Goal: Consume media (video, audio): Consume media (video, audio)

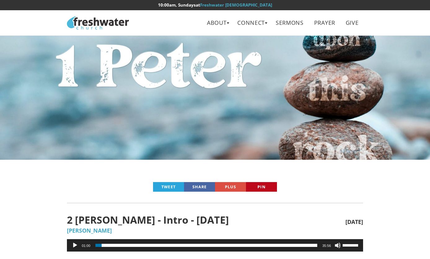
click at [224, 23] on link "About" at bounding box center [217, 23] width 29 height 14
click at [294, 111] on div at bounding box center [215, 129] width 430 height 259
click at [218, 24] on link "About" at bounding box center [217, 23] width 29 height 14
click at [221, 50] on link "Leadership" at bounding box center [219, 49] width 49 height 13
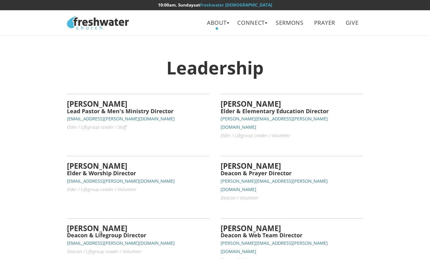
click at [299, 14] on ul "About Beliefs Leadership Connect Contact Documents Lifegroups Ministries Minist…" at bounding box center [249, 23] width 234 height 20
click at [289, 27] on link "Sermons" at bounding box center [289, 23] width 37 height 14
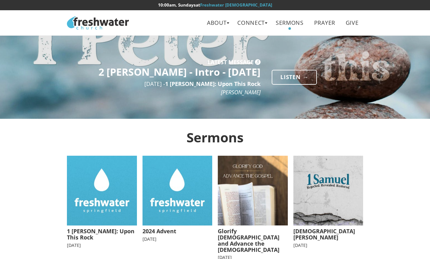
click at [256, 19] on link "Connect" at bounding box center [251, 23] width 37 height 14
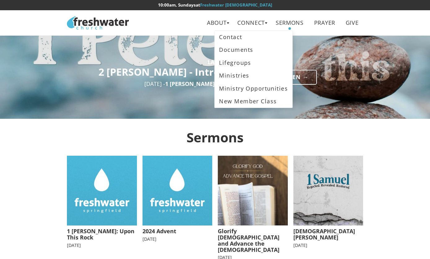
click at [240, 63] on link "Lifegroups" at bounding box center [254, 62] width 78 height 13
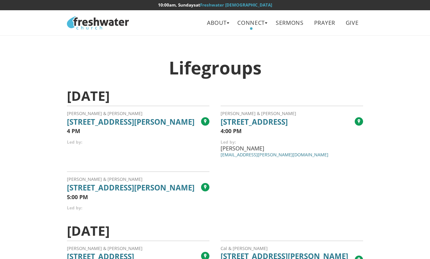
click at [259, 21] on link "Connect" at bounding box center [251, 23] width 37 height 14
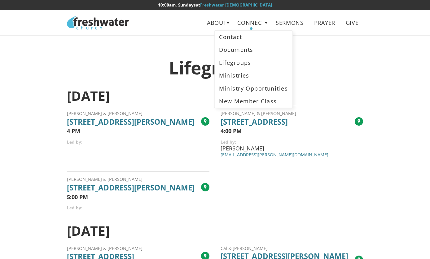
click at [238, 76] on link "Ministries" at bounding box center [254, 75] width 78 height 13
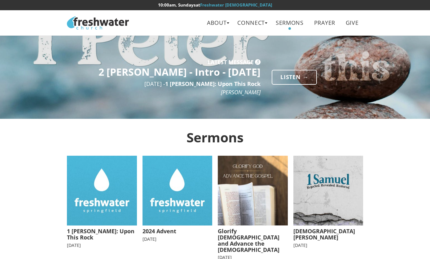
click at [99, 198] on img at bounding box center [102, 191] width 70 height 70
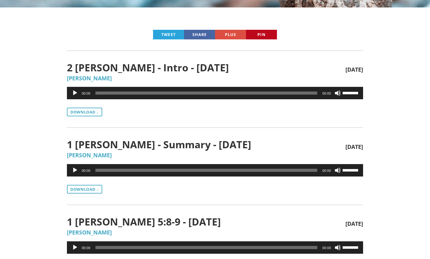
scroll to position [153, 0]
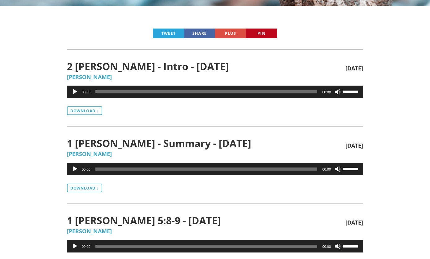
click at [77, 89] on button "Play" at bounding box center [75, 92] width 6 height 6
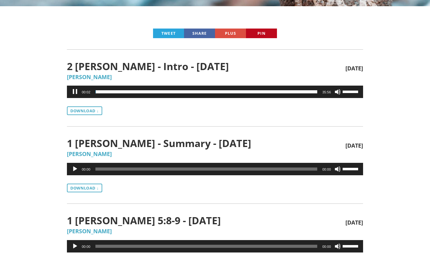
click at [145, 87] on div "00:00" at bounding box center [207, 92] width 222 height 12
click at [132, 92] on span "Time Slider" at bounding box center [132, 92] width 0 height 0
click at [176, 92] on span "Time Slider" at bounding box center [176, 92] width 0 height 0
click at [151, 92] on span "Time Slider" at bounding box center [151, 92] width 0 height 0
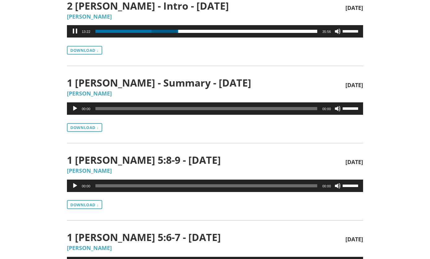
scroll to position [216, 0]
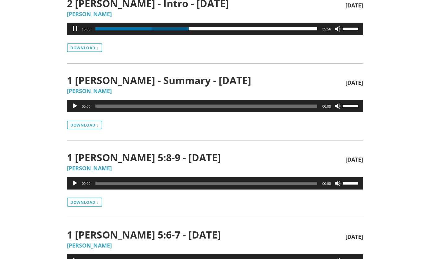
click at [75, 29] on button "Pause" at bounding box center [75, 29] width 6 height 6
click at [77, 26] on button "Play" at bounding box center [75, 29] width 6 height 6
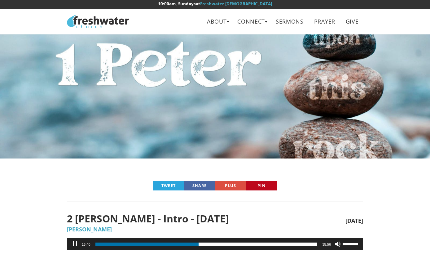
scroll to position [0, 0]
